Goal: Transaction & Acquisition: Download file/media

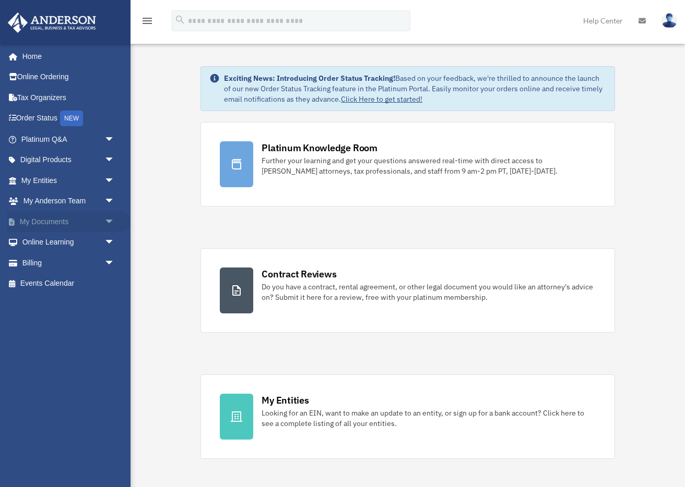
click at [55, 221] on link "My Documents arrow_drop_down" at bounding box center [68, 221] width 123 height 21
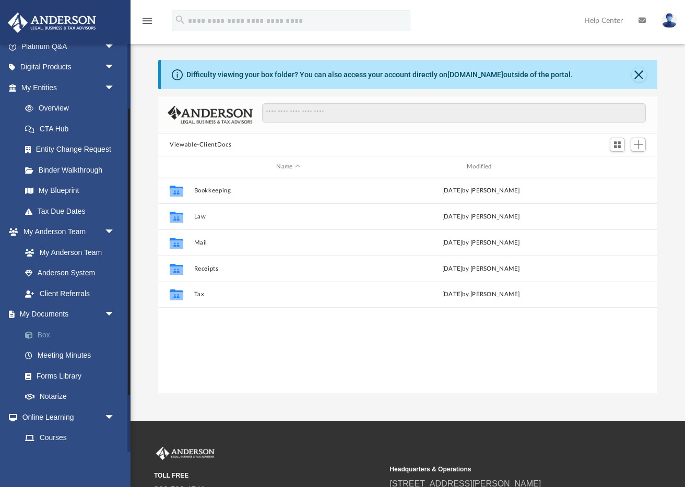
scroll to position [237, 498]
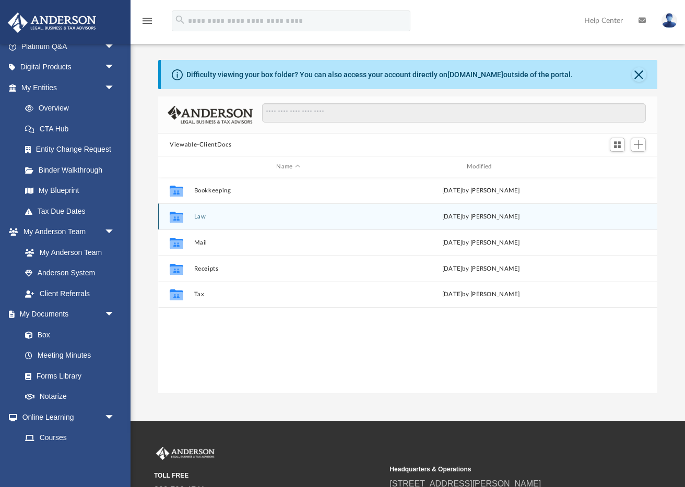
click at [206, 215] on button "Law" at bounding box center [288, 216] width 188 height 7
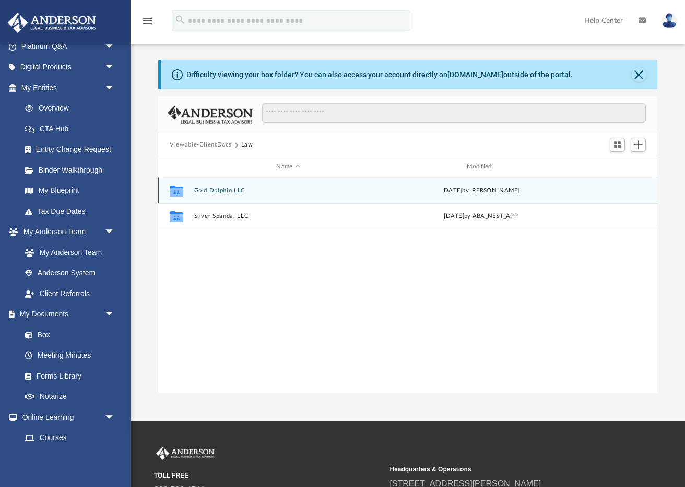
click at [219, 191] on button "Gold Dolphin LLC" at bounding box center [288, 190] width 188 height 7
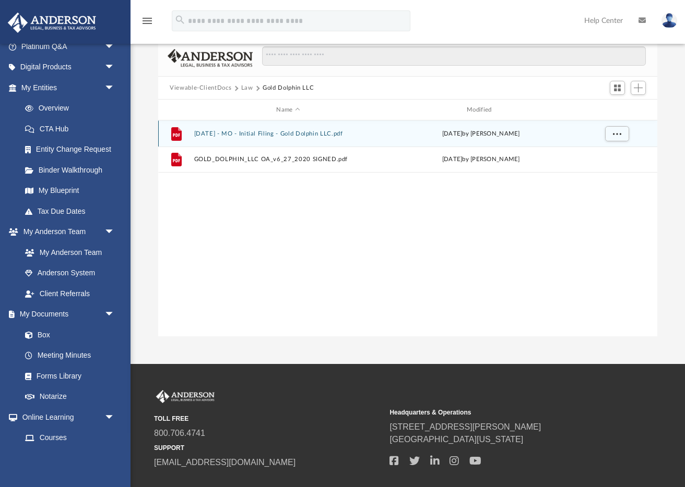
scroll to position [0, 0]
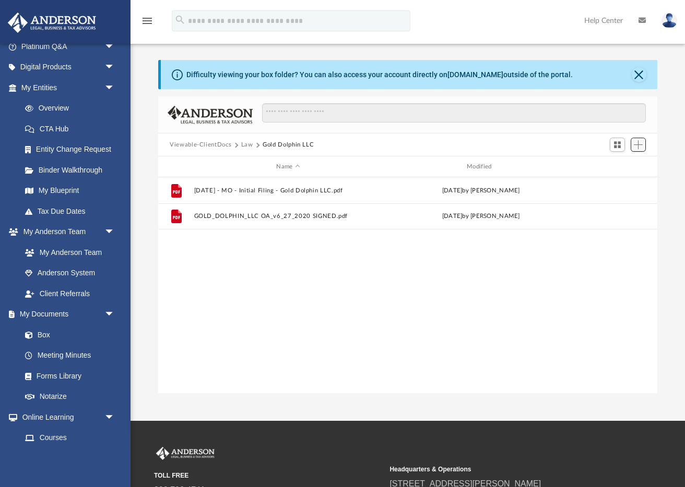
click at [634, 145] on span "Add" at bounding box center [638, 144] width 9 height 9
click at [618, 164] on li "Upload" at bounding box center [622, 165] width 33 height 11
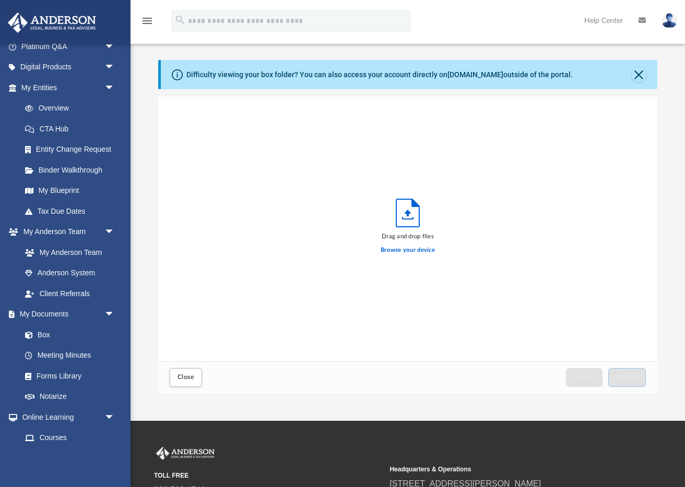
scroll to position [265, 498]
click at [401, 250] on label "Browse your device" at bounding box center [407, 250] width 54 height 9
click at [0, 0] on input "Browse your device" at bounding box center [0, 0] width 0 height 0
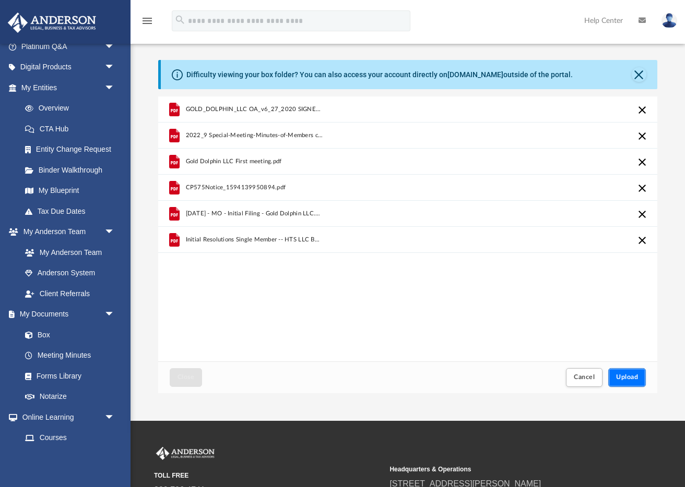
drag, startPoint x: 625, startPoint y: 376, endPoint x: 553, endPoint y: 355, distance: 74.8
click at [625, 376] on span "Upload" at bounding box center [627, 377] width 22 height 6
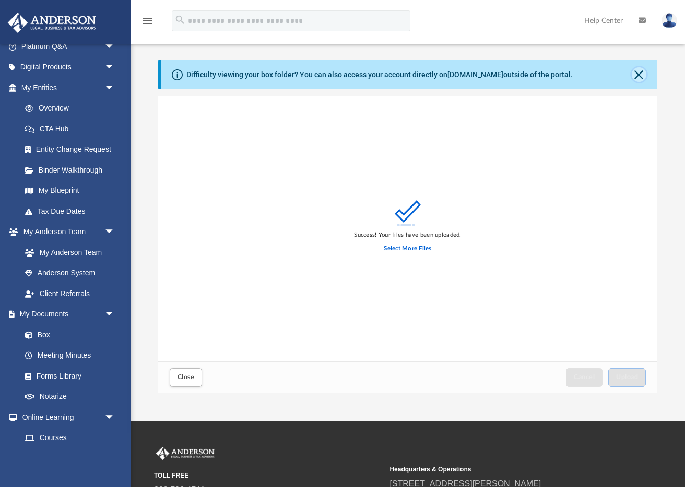
click at [640, 75] on button "Close" at bounding box center [638, 74] width 15 height 15
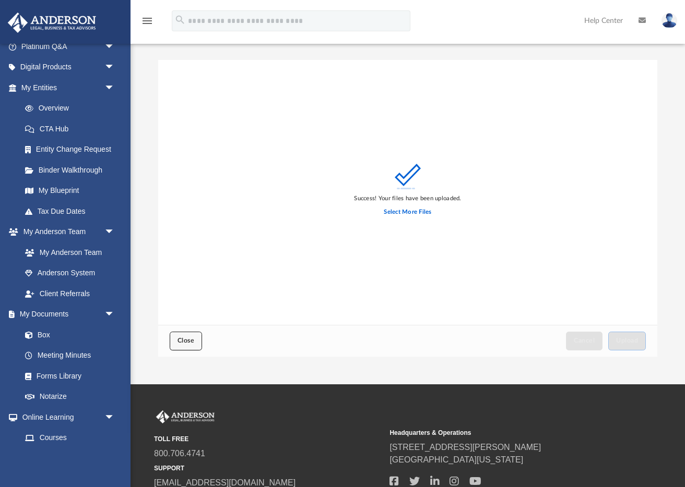
click at [180, 344] on span "Close" at bounding box center [185, 341] width 17 height 6
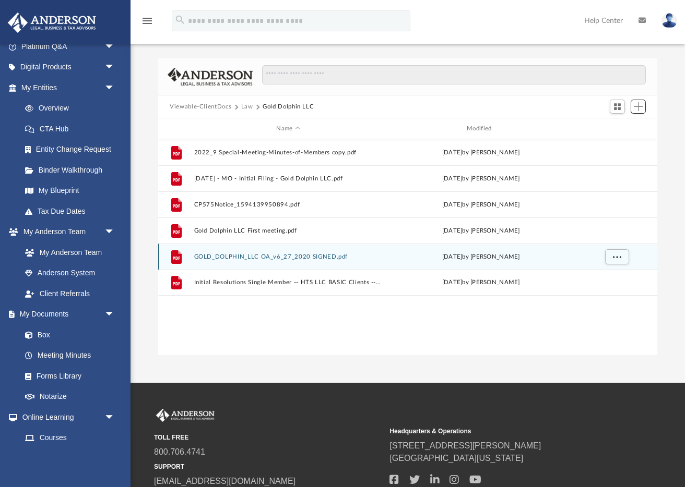
scroll to position [0, 0]
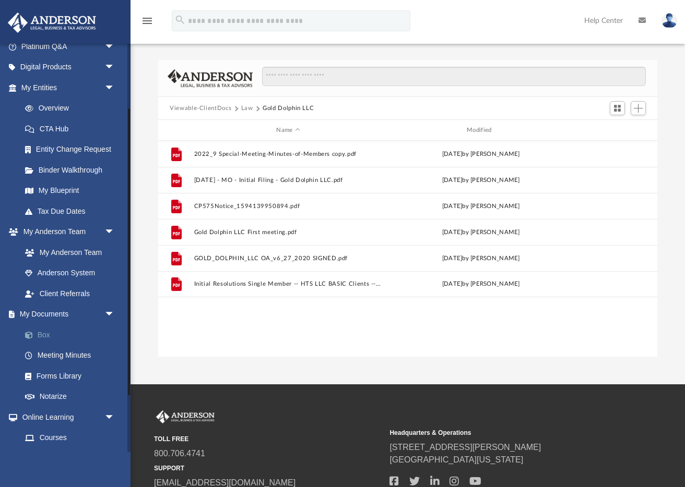
click at [62, 337] on link "Box" at bounding box center [73, 335] width 116 height 21
click at [41, 336] on link "Box" at bounding box center [73, 335] width 116 height 21
click at [244, 109] on button "Law" at bounding box center [247, 108] width 12 height 9
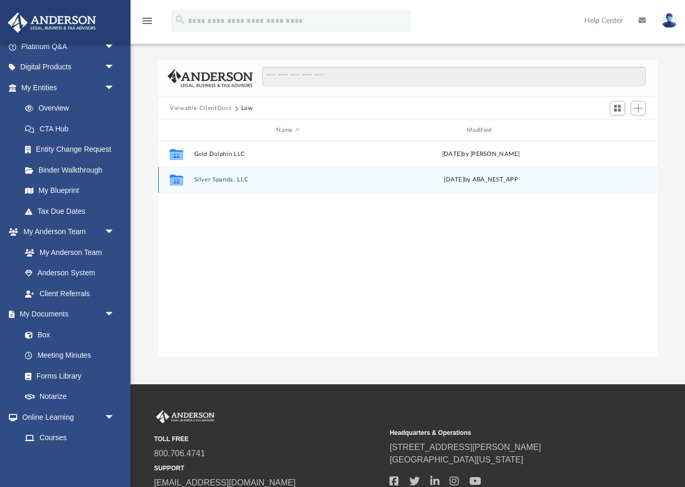
click at [213, 178] on button "Silver Spanda, LLC" at bounding box center [288, 179] width 188 height 7
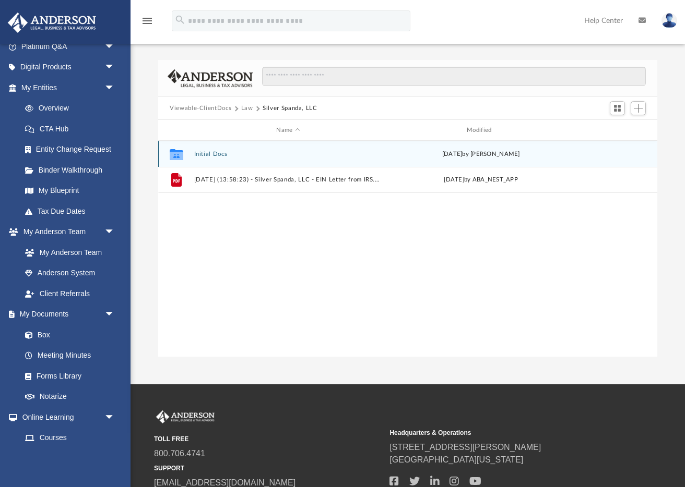
click at [212, 156] on button "Initial Docs" at bounding box center [288, 154] width 188 height 7
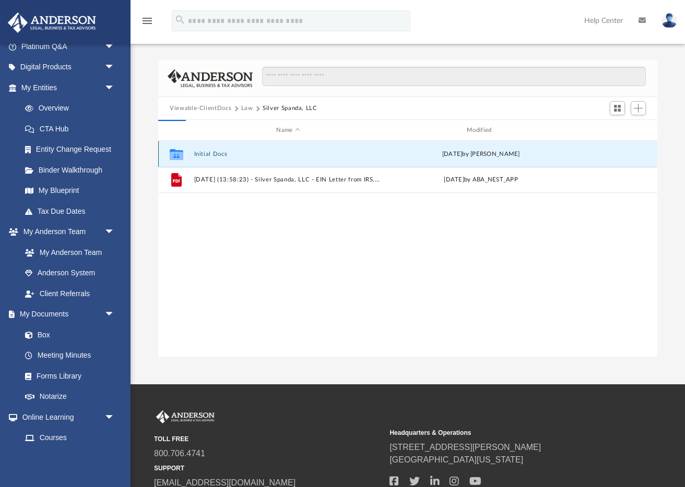
click at [213, 156] on button "Initial Docs" at bounding box center [288, 154] width 188 height 7
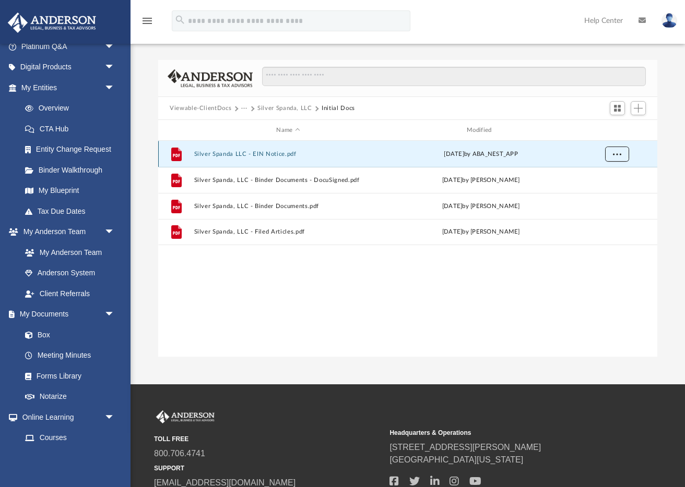
click at [618, 153] on span "More options" at bounding box center [617, 154] width 8 height 6
click at [605, 193] on li "Download" at bounding box center [607, 191] width 30 height 11
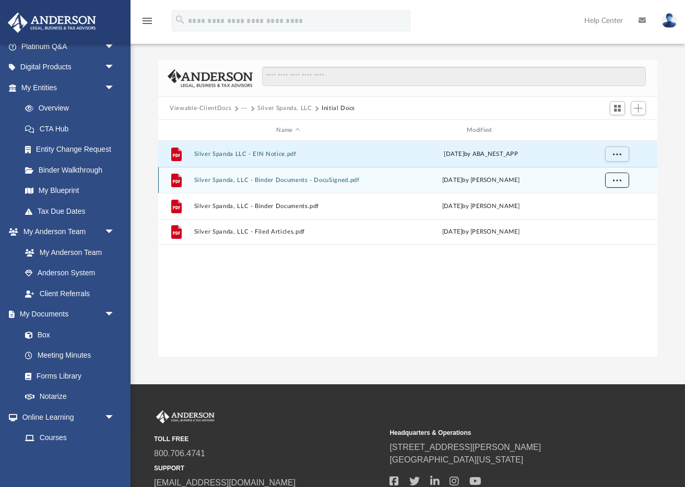
click at [617, 180] on span "More options" at bounding box center [617, 180] width 8 height 6
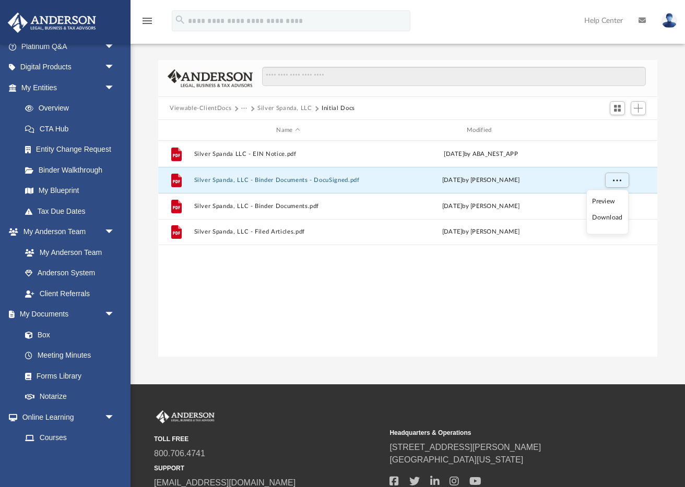
click at [605, 220] on li "Download" at bounding box center [607, 217] width 30 height 11
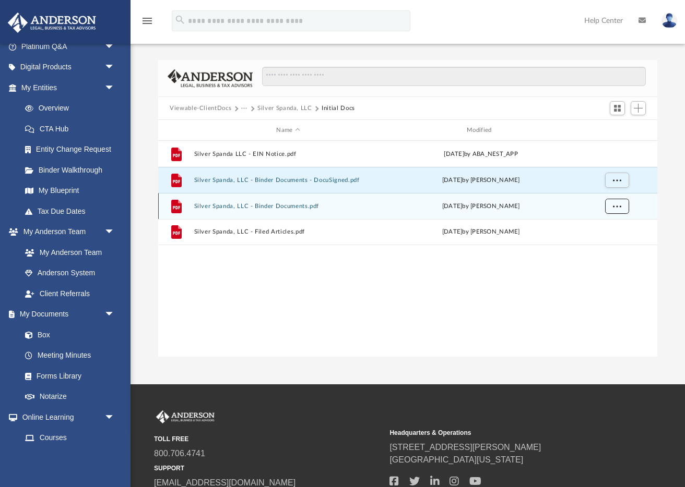
click at [614, 209] on span "More options" at bounding box center [617, 206] width 8 height 6
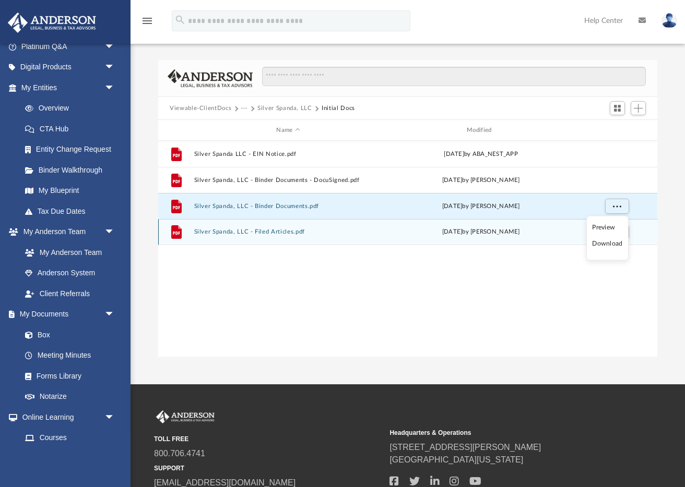
click at [557, 234] on div "Fri Aug 8 2025 by Crayton Olivieri" at bounding box center [481, 232] width 188 height 9
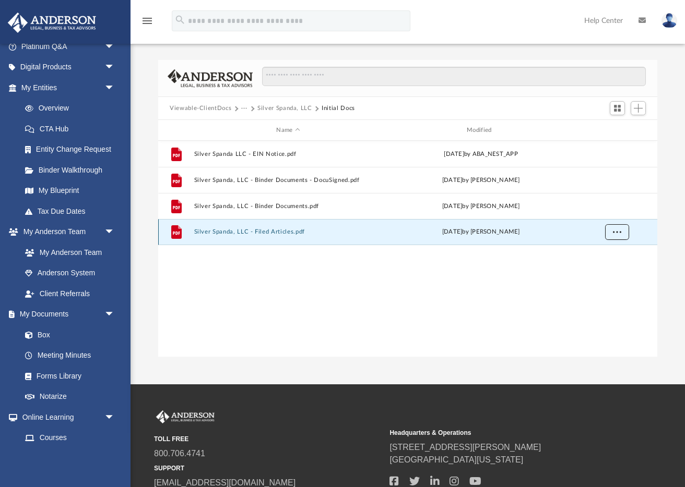
click at [616, 232] on span "More options" at bounding box center [617, 232] width 8 height 6
click at [606, 271] on li "Download" at bounding box center [607, 269] width 30 height 11
click at [290, 107] on button "Silver Spanda, LLC" at bounding box center [284, 108] width 55 height 9
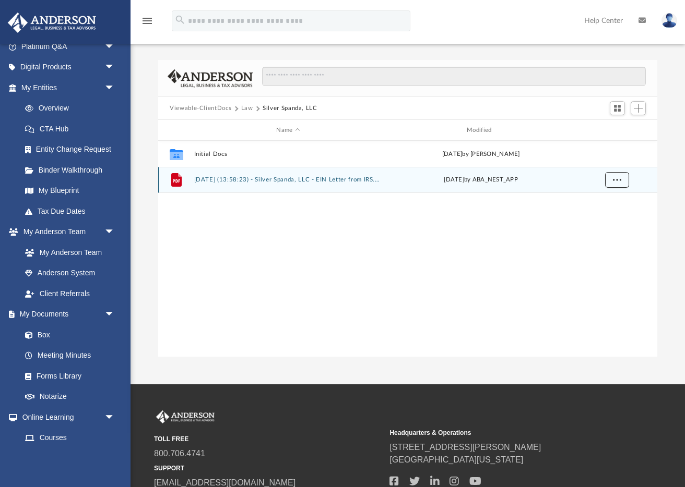
click at [616, 179] on span "More options" at bounding box center [617, 180] width 8 height 6
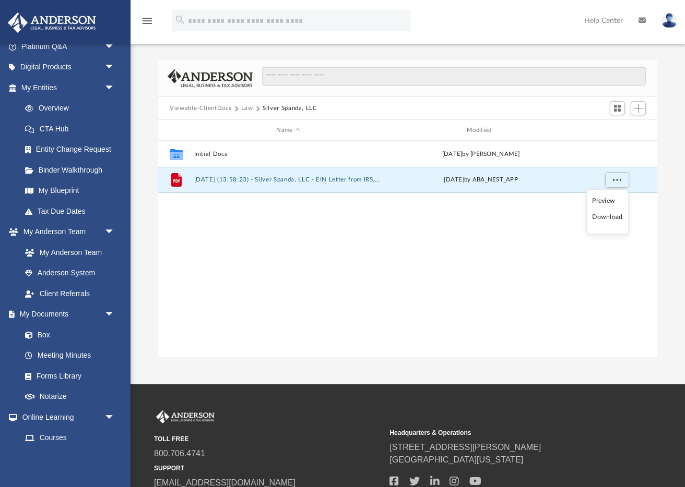
click at [607, 219] on li "Download" at bounding box center [607, 217] width 30 height 11
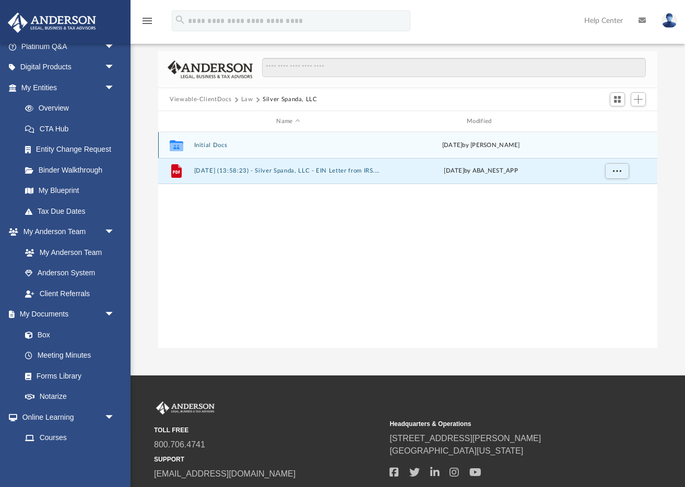
click at [290, 148] on div "Collaborated Folder Initial Docs Sat Aug 16 2025 by Crayton Olivieri" at bounding box center [407, 145] width 499 height 26
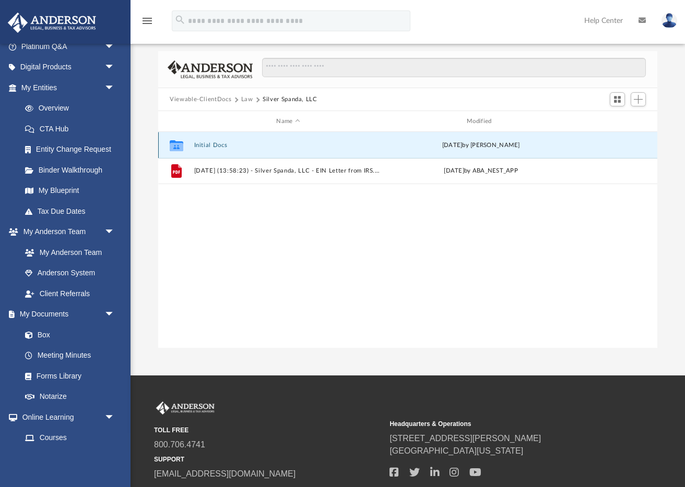
click at [209, 147] on button "Initial Docs" at bounding box center [288, 145] width 188 height 7
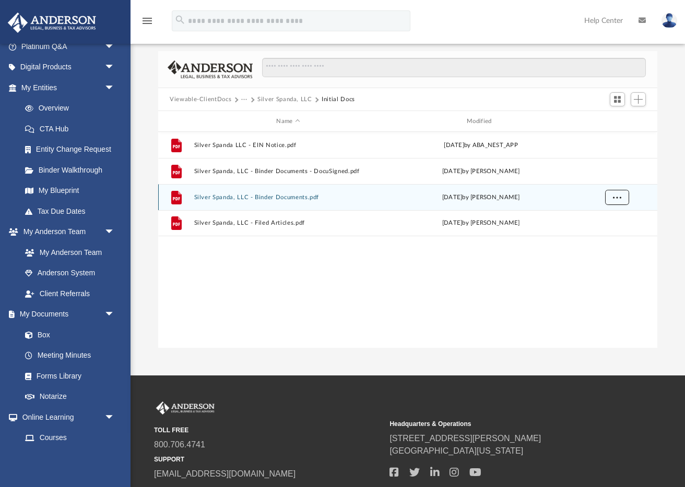
click at [615, 199] on span "More options" at bounding box center [617, 197] width 8 height 6
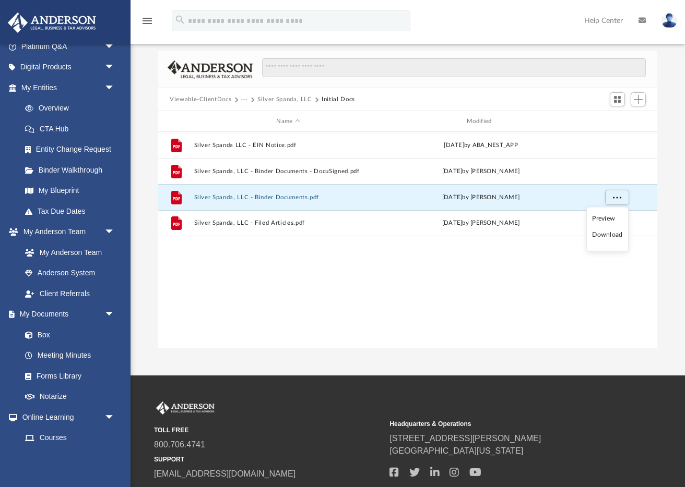
click at [604, 237] on li "Download" at bounding box center [607, 235] width 30 height 11
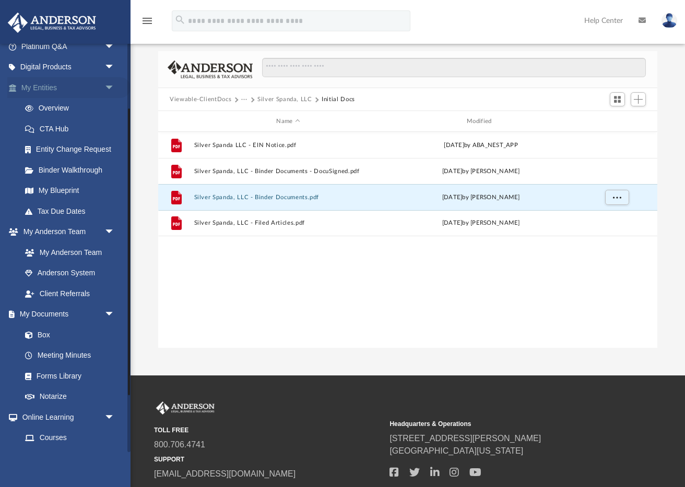
click at [72, 91] on link "My Entities arrow_drop_down" at bounding box center [68, 87] width 123 height 21
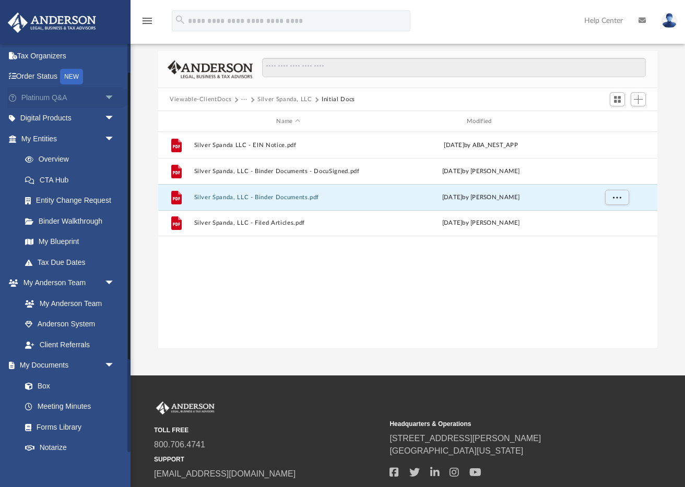
click at [54, 102] on link "Platinum Q&A arrow_drop_down" at bounding box center [68, 97] width 123 height 21
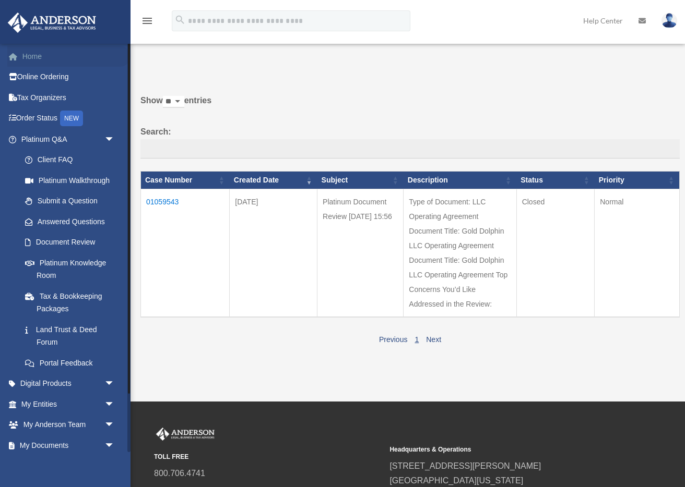
click at [33, 54] on link "Home" at bounding box center [68, 56] width 123 height 21
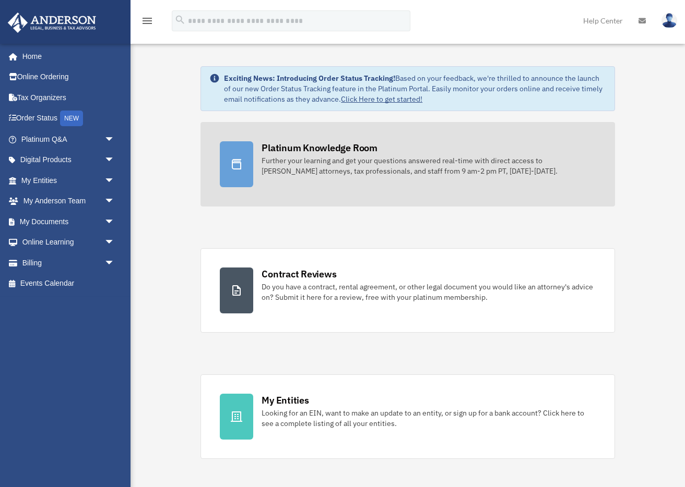
click at [349, 154] on div "Platinum Knowledge Room" at bounding box center [319, 147] width 116 height 13
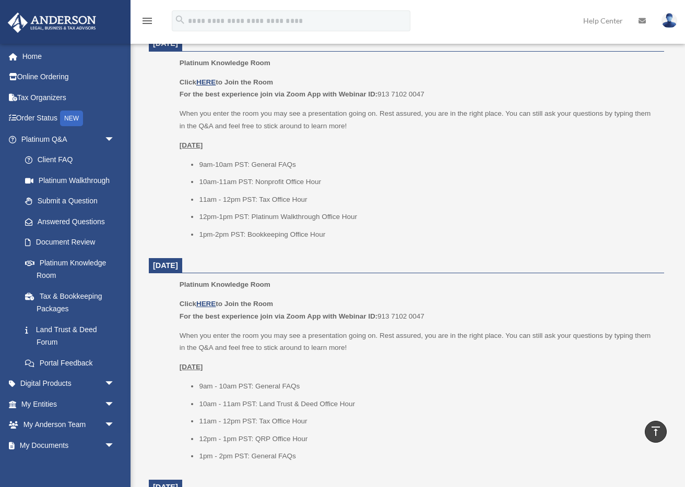
scroll to position [392, 0]
